Goal: Information Seeking & Learning: Learn about a topic

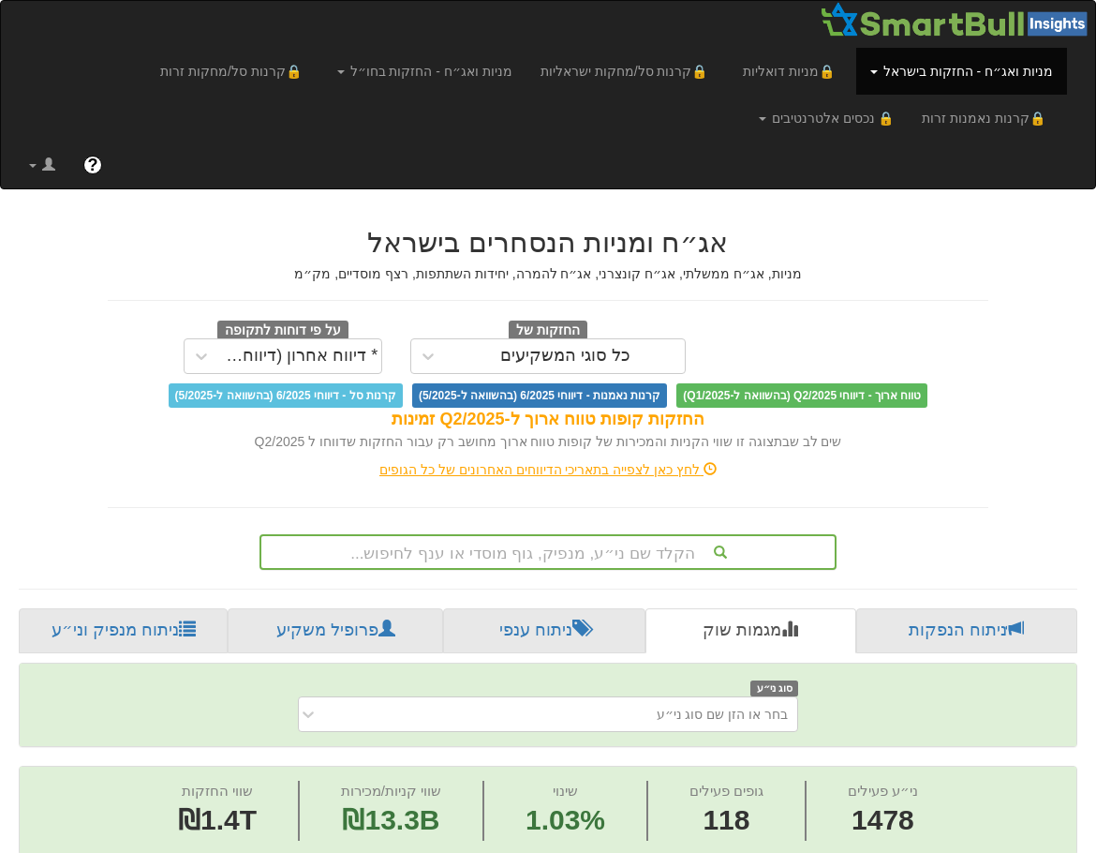
scroll to position [185, 0]
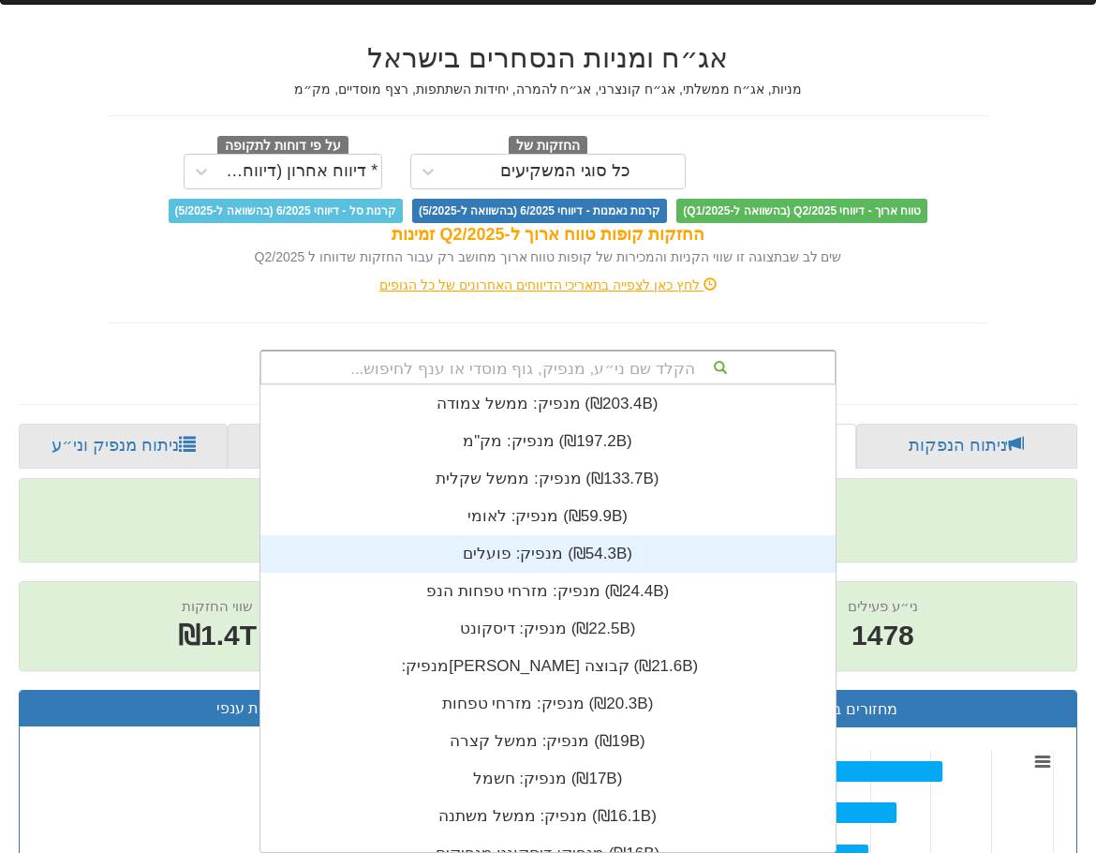
click at [553, 385] on div "הקלד שם ני״ע, מנפיק, גוף מוסדי או ענף לחיפוש... מנפיק: ‏ממשל צמודה ‎(₪203.4B)‎ …" at bounding box center [549, 367] width 578 height 36
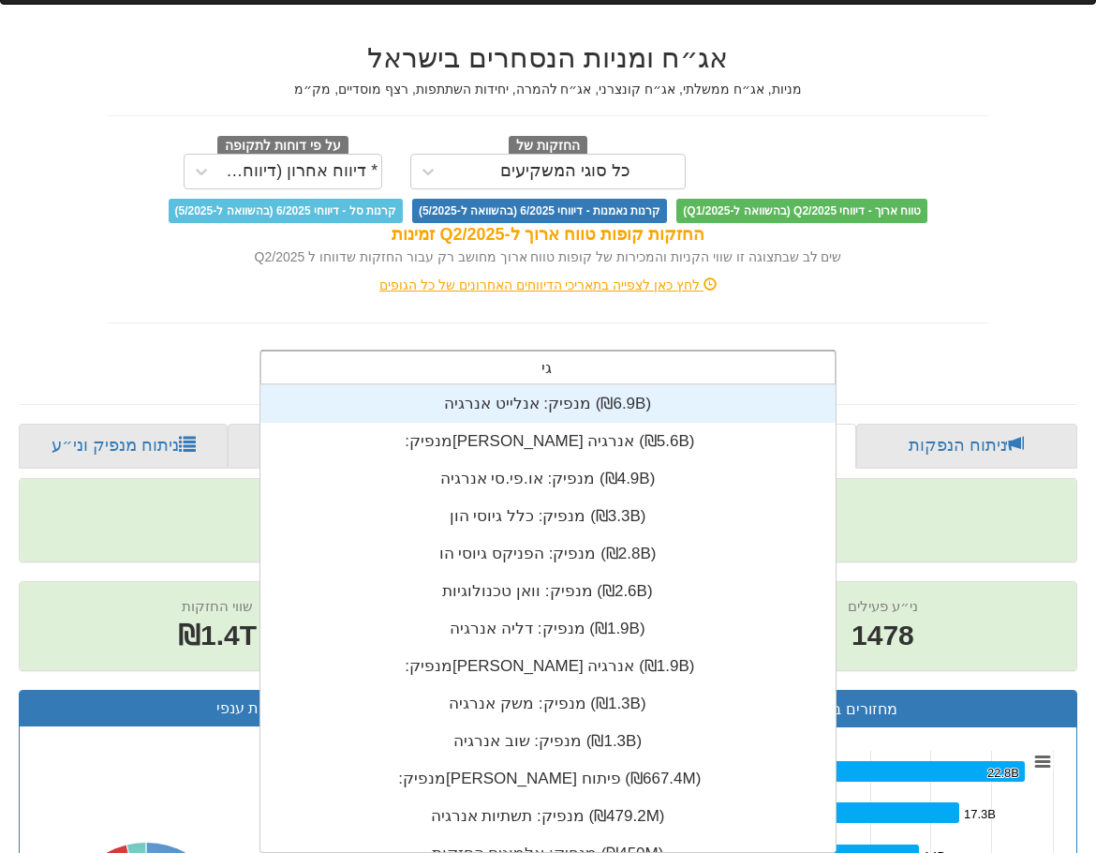
scroll to position [467, 0]
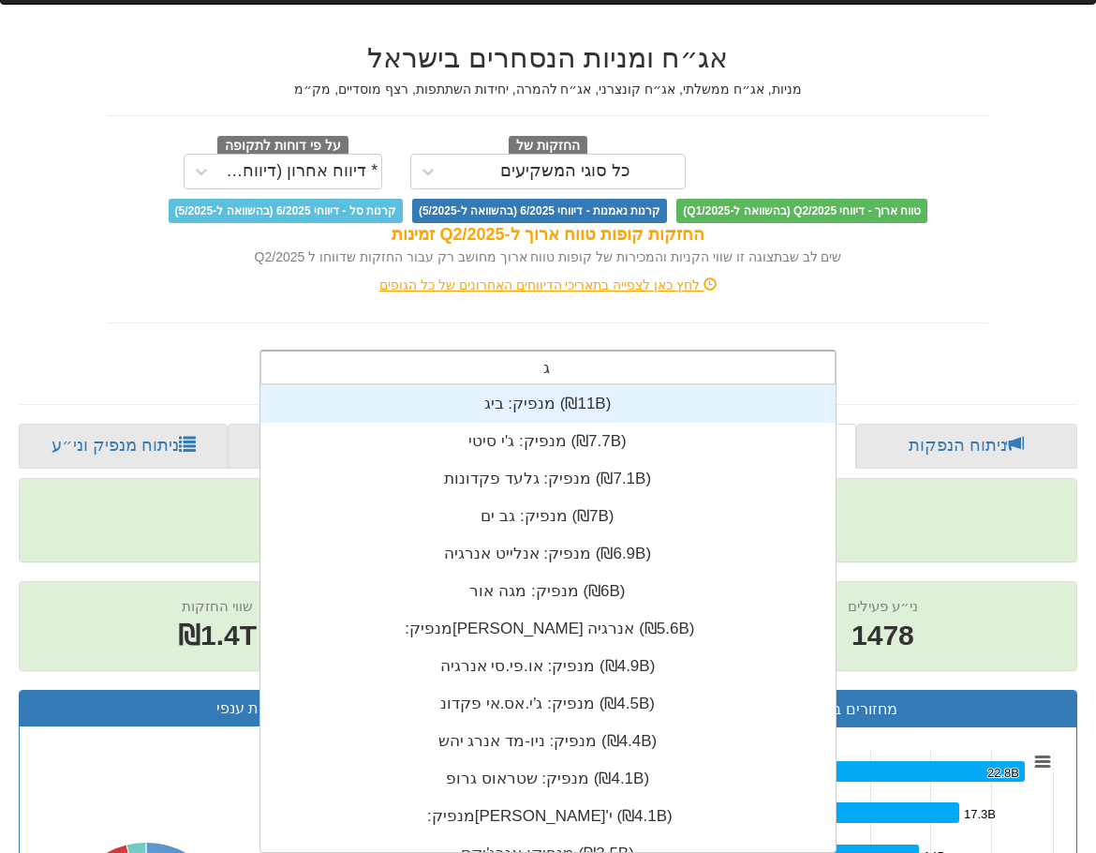
type input "ג"
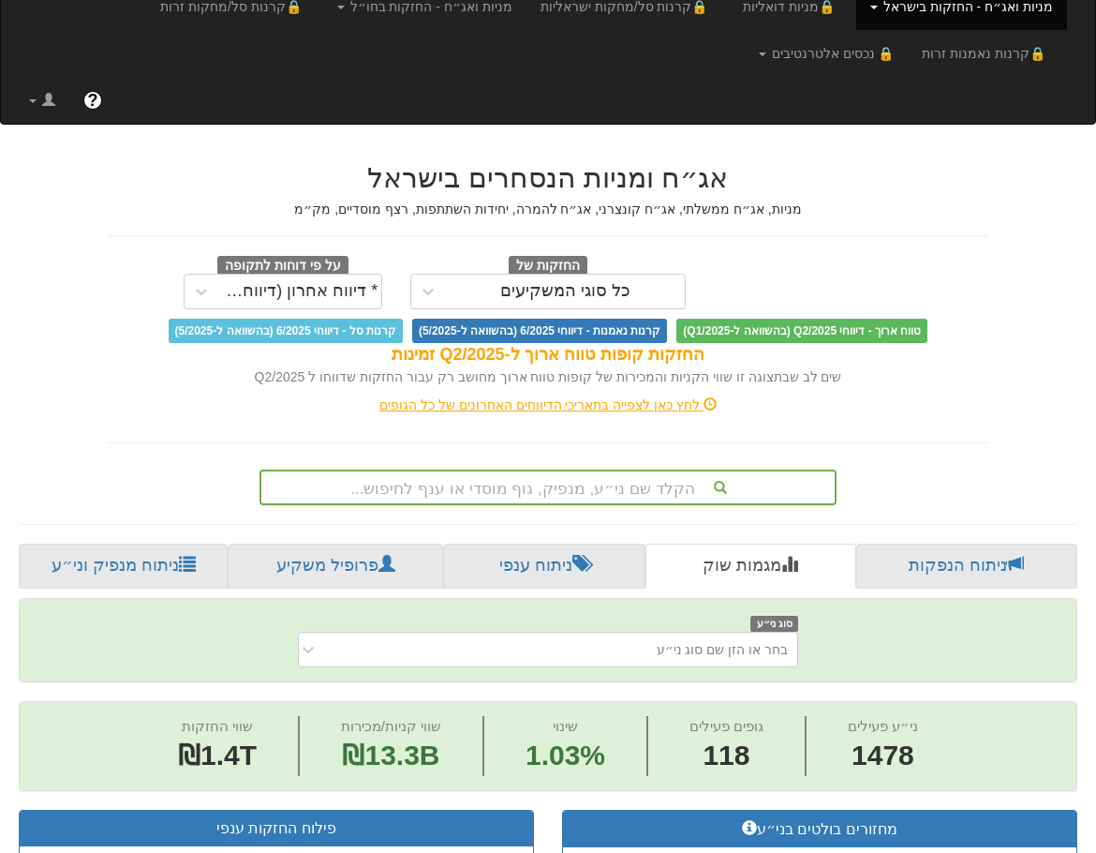
scroll to position [0, 0]
